Goal: Transaction & Acquisition: Download file/media

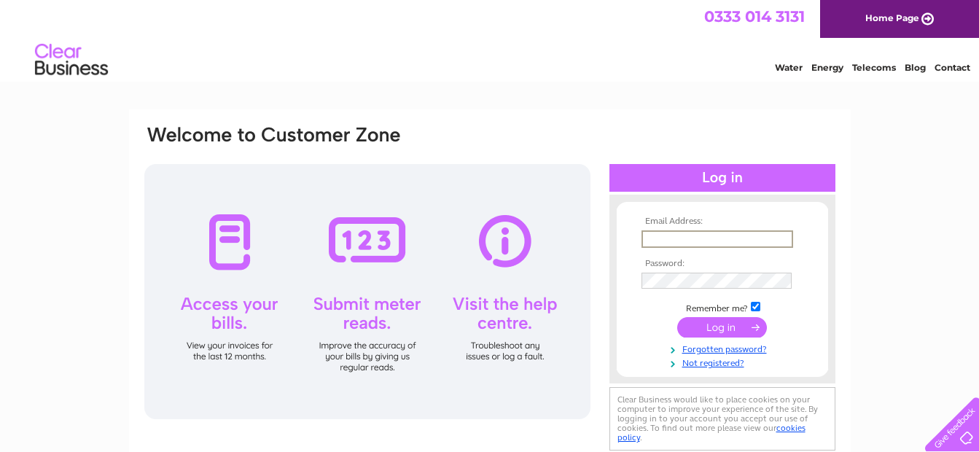
click at [783, 245] on input "text" at bounding box center [717, 238] width 152 height 17
type input "tina.bayley@oddfellows.co.uk"
click at [677, 317] on input "submit" at bounding box center [722, 327] width 90 height 20
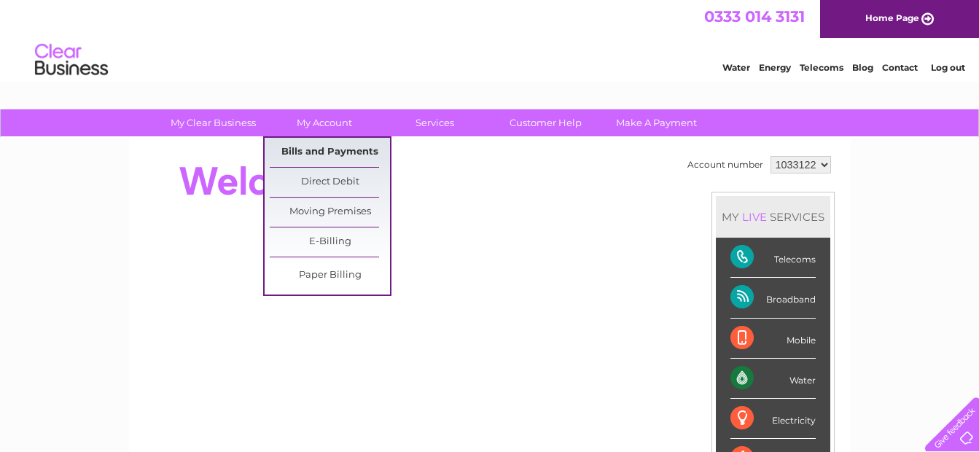
click at [341, 146] on link "Bills and Payments" at bounding box center [330, 152] width 120 height 29
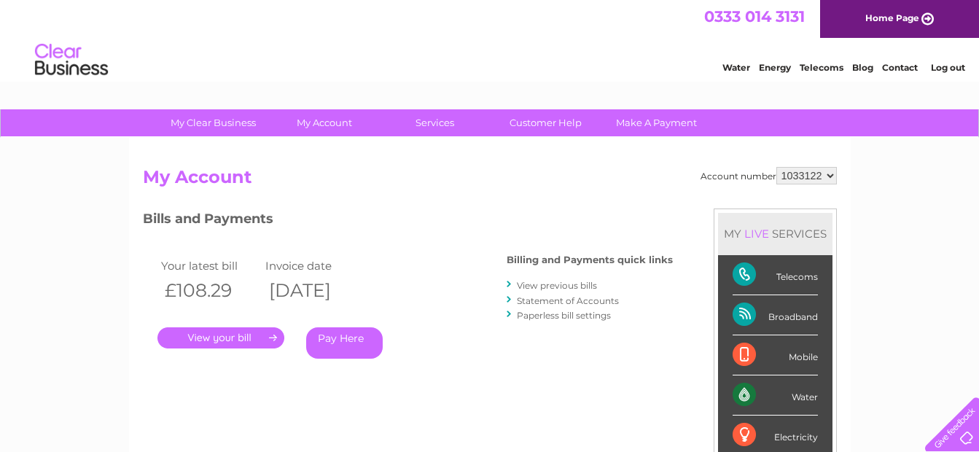
click at [218, 329] on link "." at bounding box center [220, 337] width 127 height 21
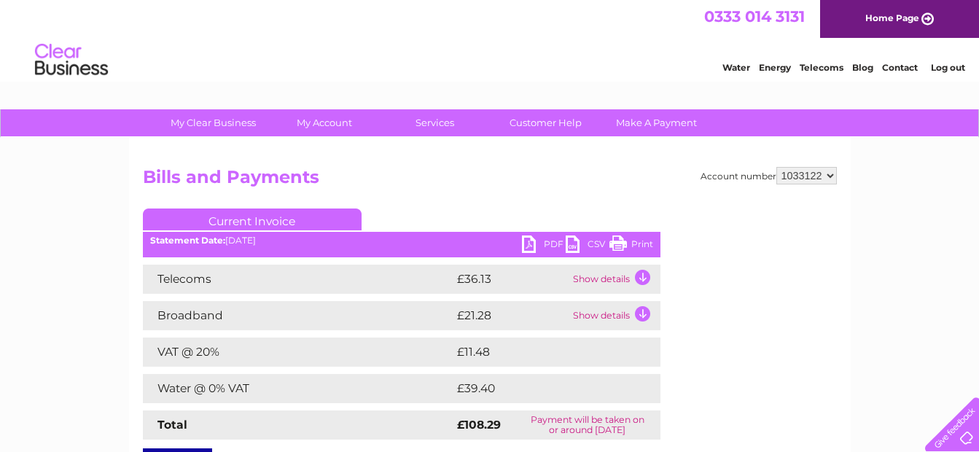
click at [529, 244] on link "PDF" at bounding box center [544, 245] width 44 height 21
